Goal: Find specific page/section: Find specific page/section

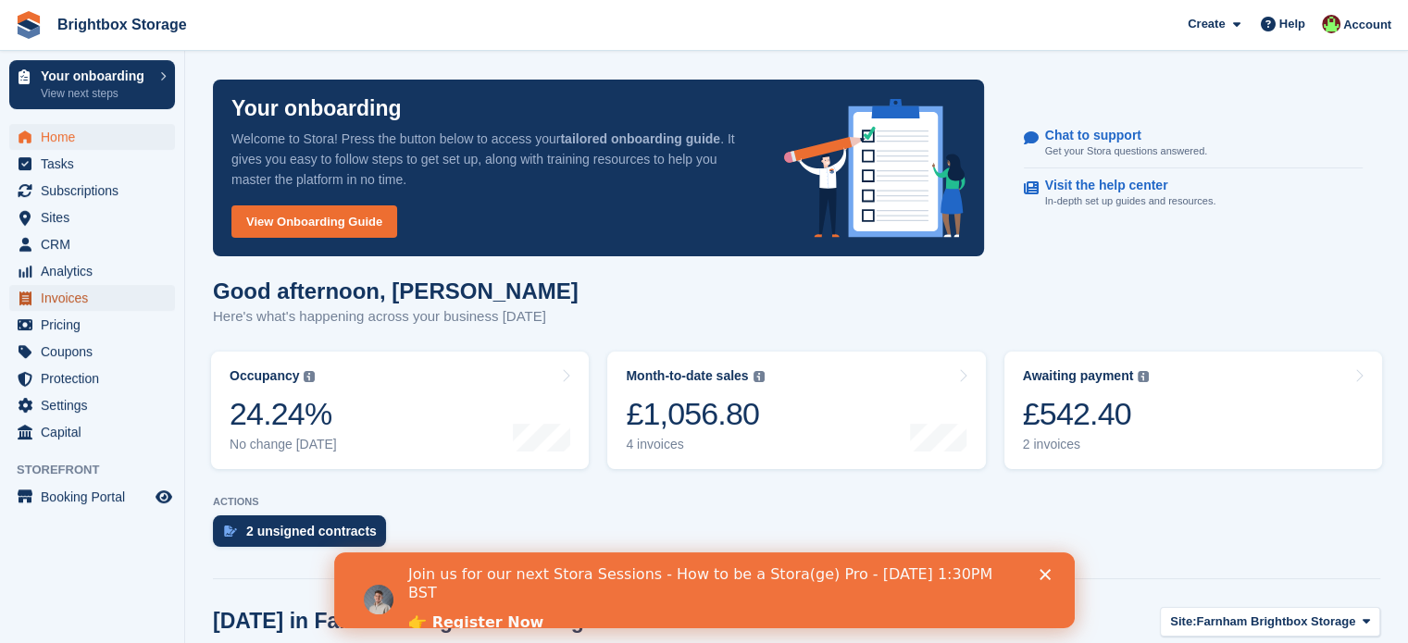
click at [68, 299] on span "Invoices" at bounding box center [96, 298] width 111 height 26
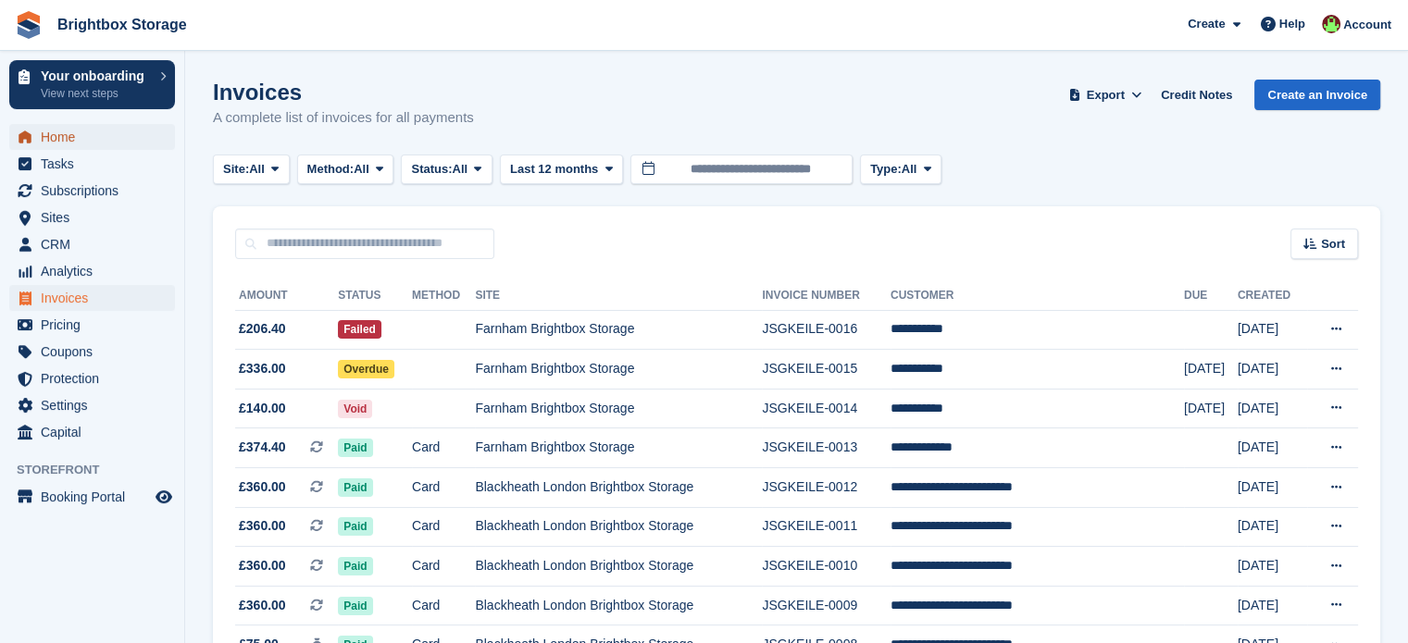
click at [81, 138] on span "Home" at bounding box center [96, 137] width 111 height 26
